Goal: Transaction & Acquisition: Purchase product/service

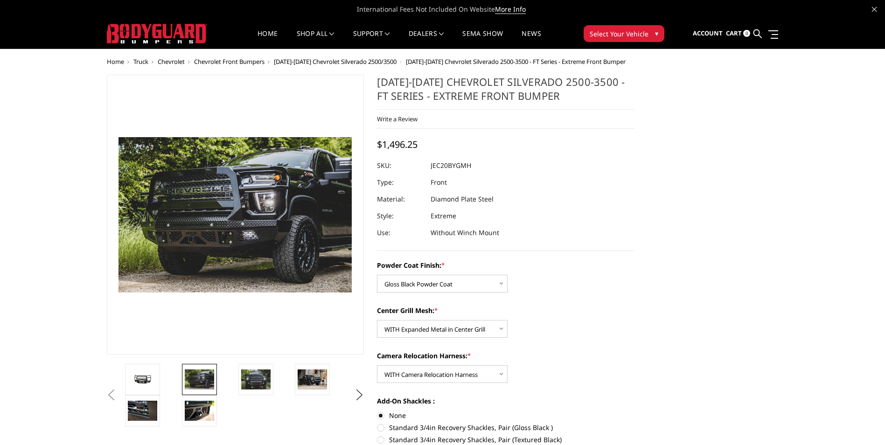
select select "3243"
select select "3245"
select select "3247"
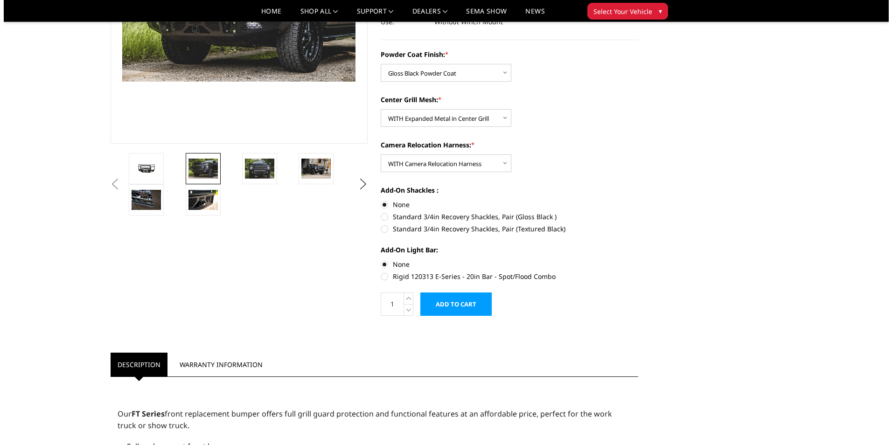
scroll to position [187, 0]
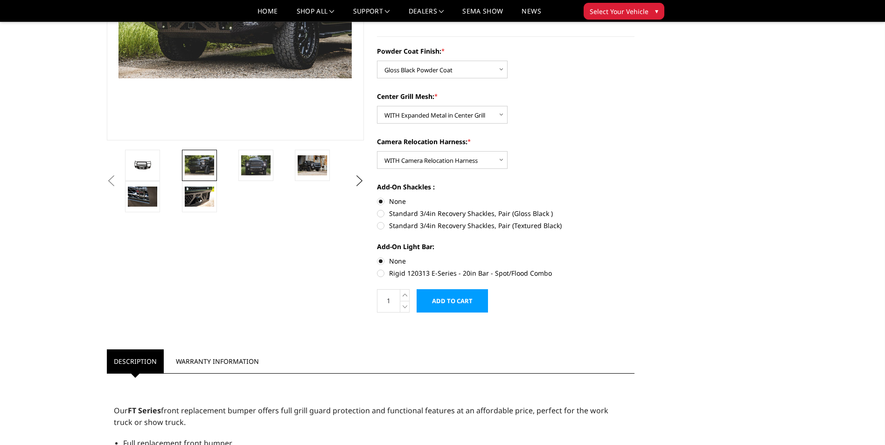
click at [464, 299] on input "Add to Cart" at bounding box center [451, 300] width 71 height 23
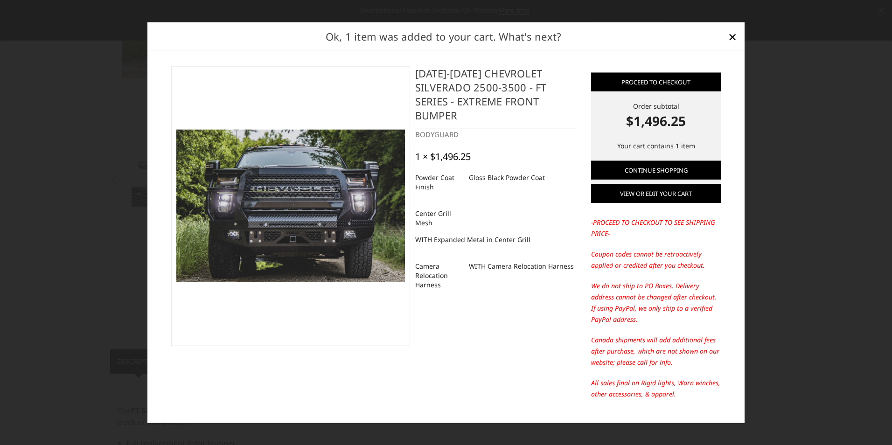
click at [667, 199] on link "View or edit your cart" at bounding box center [656, 193] width 130 height 19
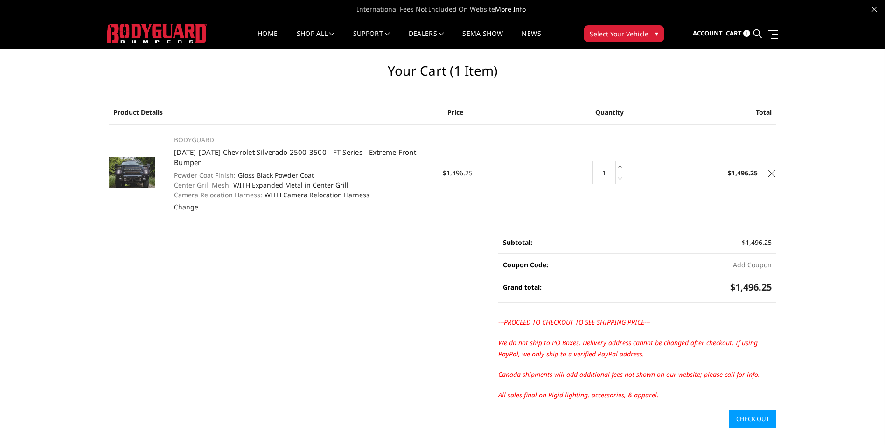
click at [755, 416] on link "Check out" at bounding box center [752, 419] width 47 height 18
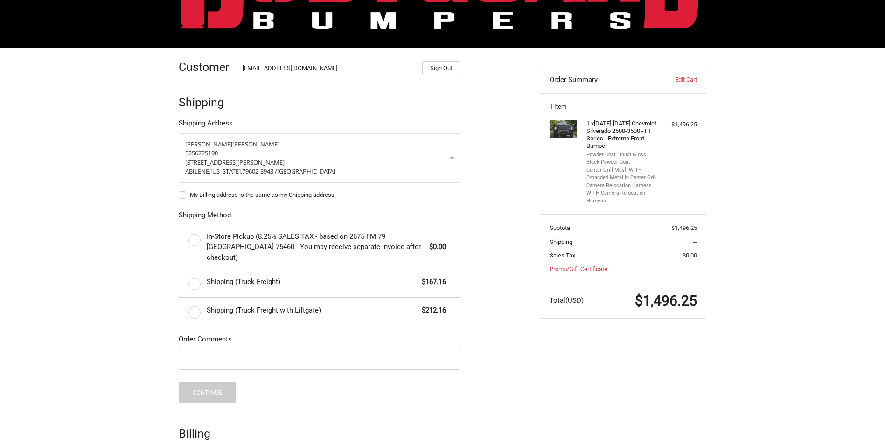
scroll to position [93, 0]
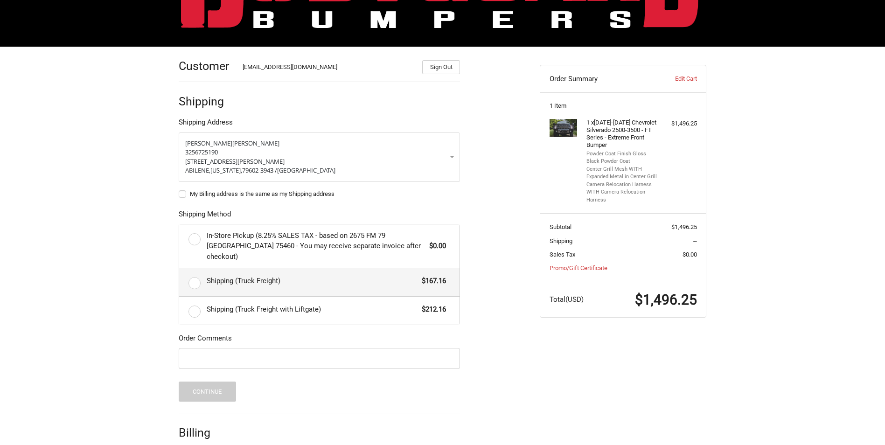
click at [193, 269] on label "Shipping (Truck Freight) $167.16" at bounding box center [319, 282] width 280 height 28
click at [180, 269] on input "Shipping (Truck Freight) $167.16" at bounding box center [179, 268] width 0 height 0
radio input "true"
click at [367, 350] on input "Order Comments" at bounding box center [319, 358] width 281 height 21
type input "Cody Maultsby"
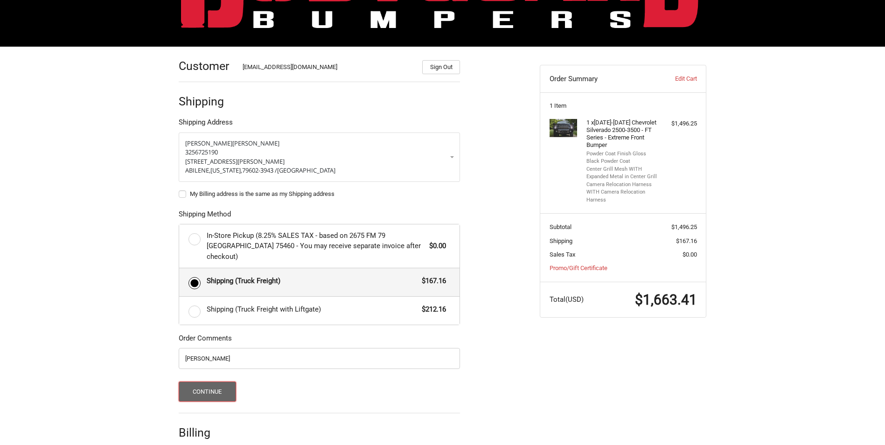
click at [219, 383] on button "Continue" at bounding box center [207, 391] width 57 height 20
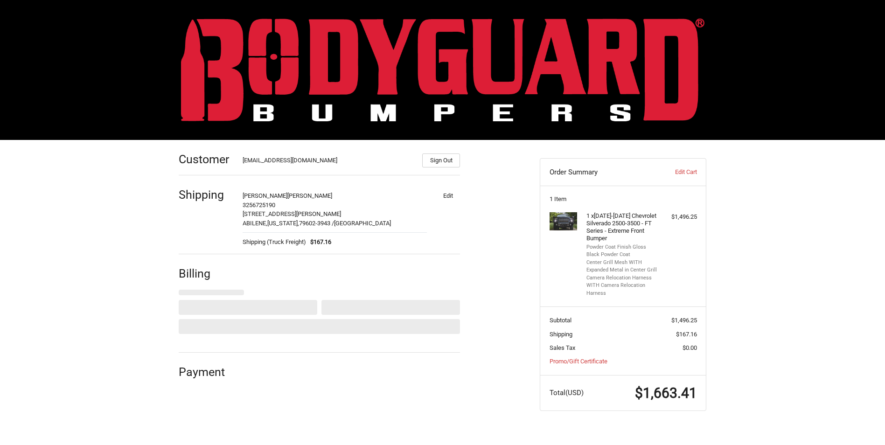
scroll to position [0, 0]
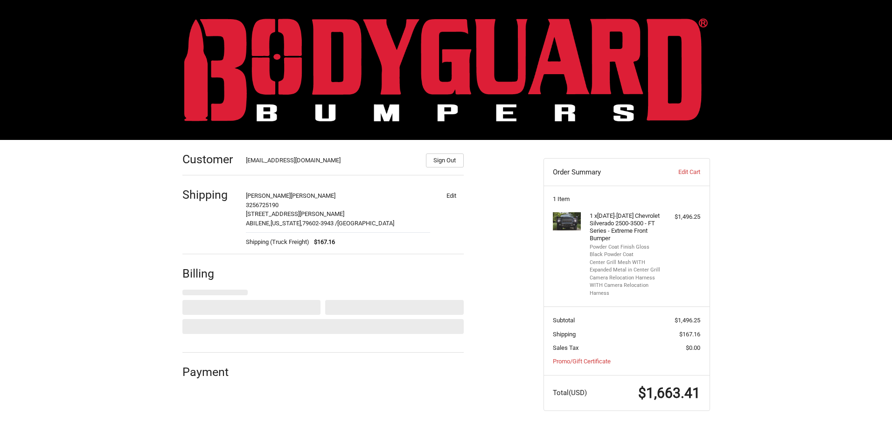
select select "US"
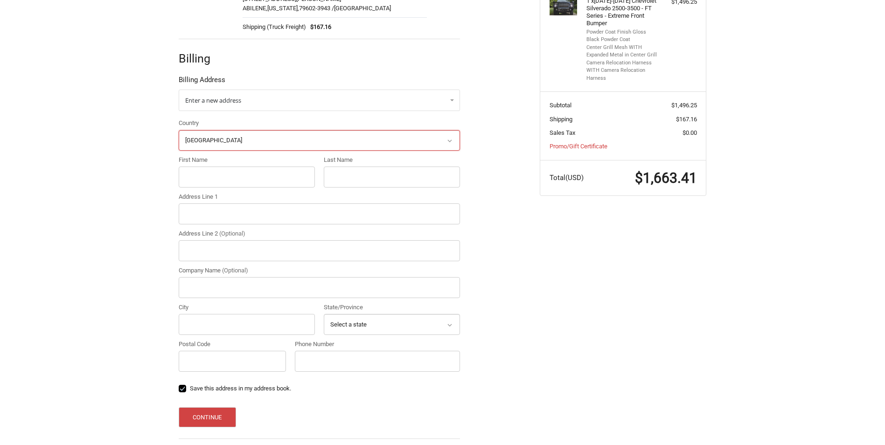
scroll to position [233, 0]
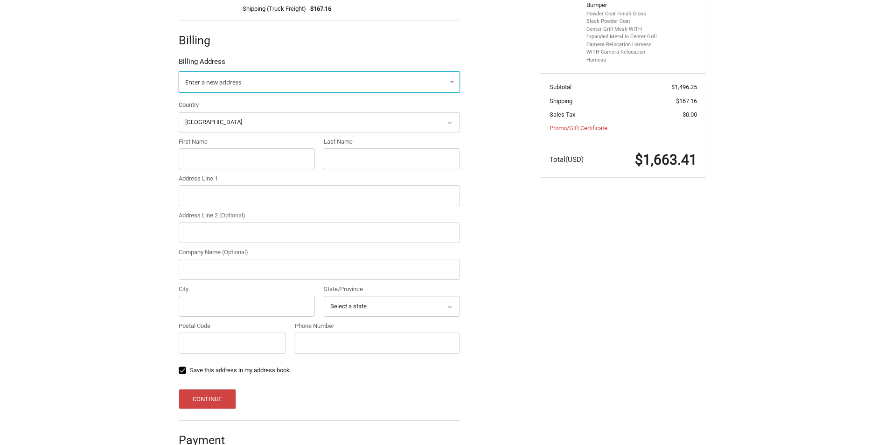
click at [293, 73] on link "Enter a new address" at bounding box center [319, 81] width 281 height 21
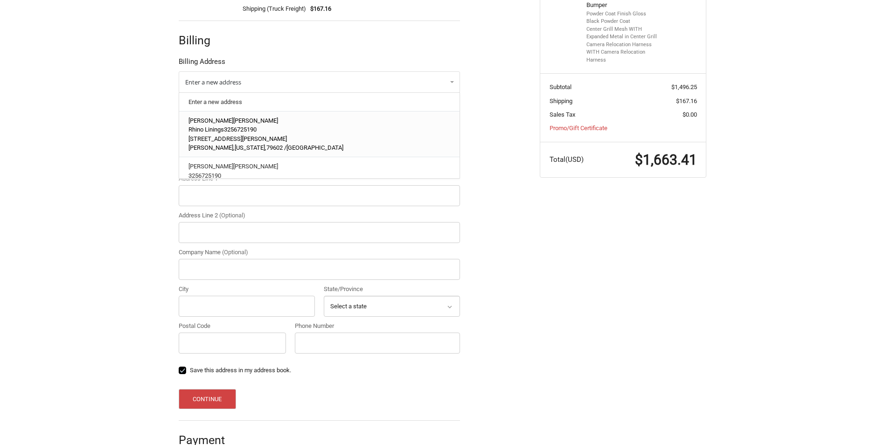
click at [256, 133] on span "3256725190" at bounding box center [240, 129] width 33 height 7
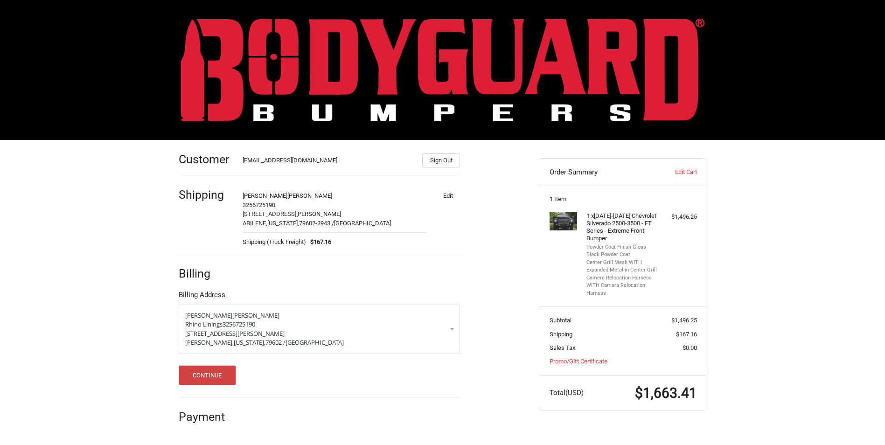
scroll to position [0, 0]
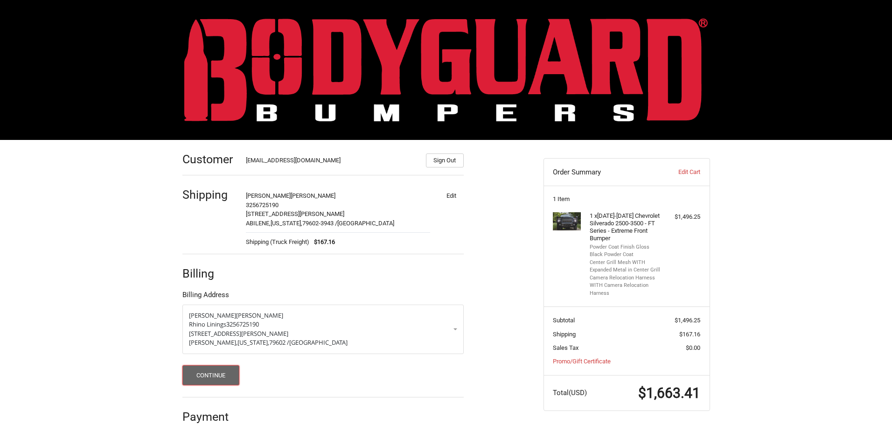
click at [208, 378] on button "Continue" at bounding box center [210, 375] width 57 height 20
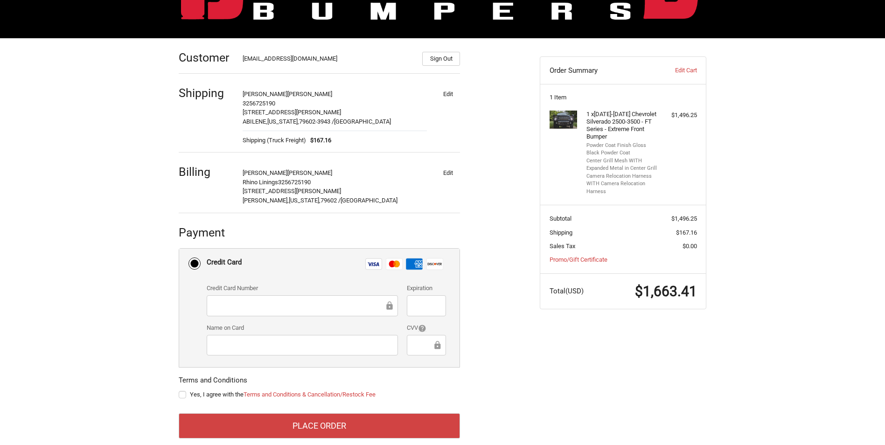
scroll to position [116, 0]
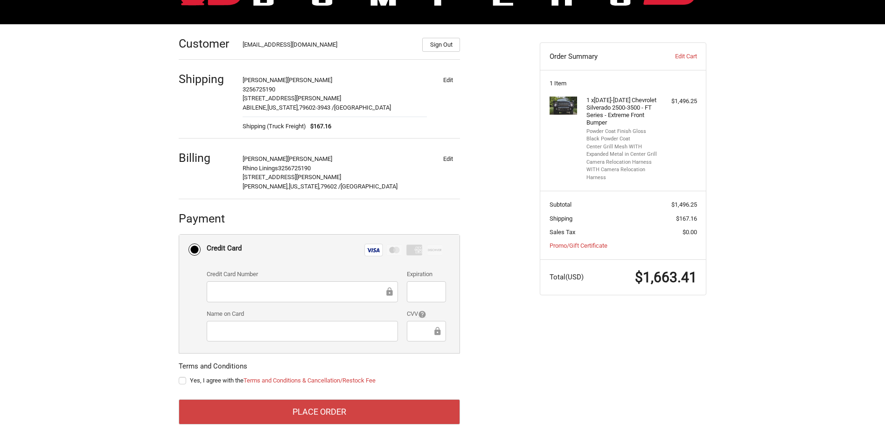
click at [182, 381] on label "Yes, I agree with the Terms and Conditions & Cancellation/Restock Fee" at bounding box center [319, 380] width 281 height 7
click at [179, 376] on input "Yes, I agree with the Terms and Conditions & Cancellation/Restock Fee" at bounding box center [179, 376] width 0 height 0
checkbox input "true"
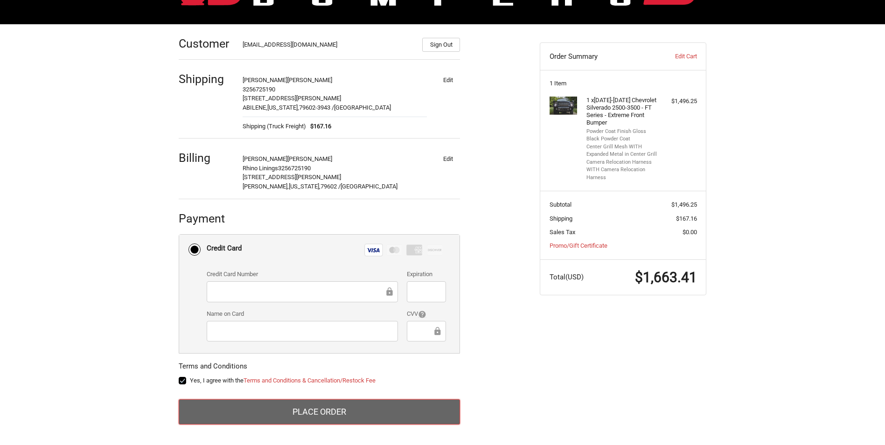
click at [345, 413] on button "Place Order" at bounding box center [319, 411] width 281 height 25
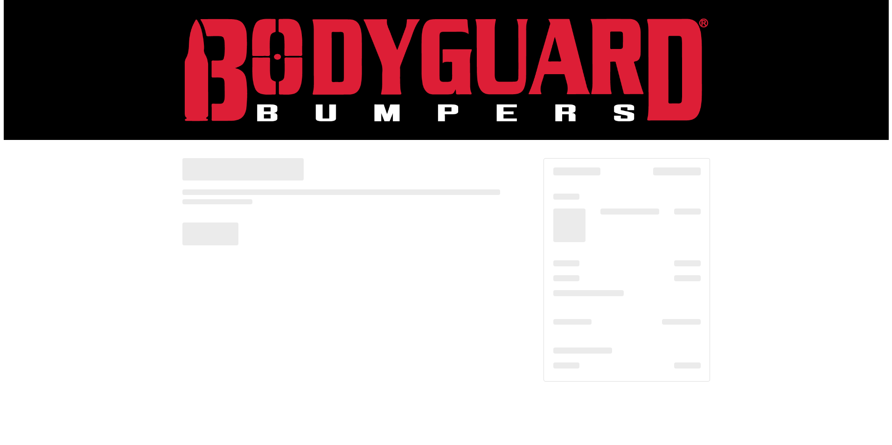
scroll to position [0, 0]
